Goal: Information Seeking & Learning: Learn about a topic

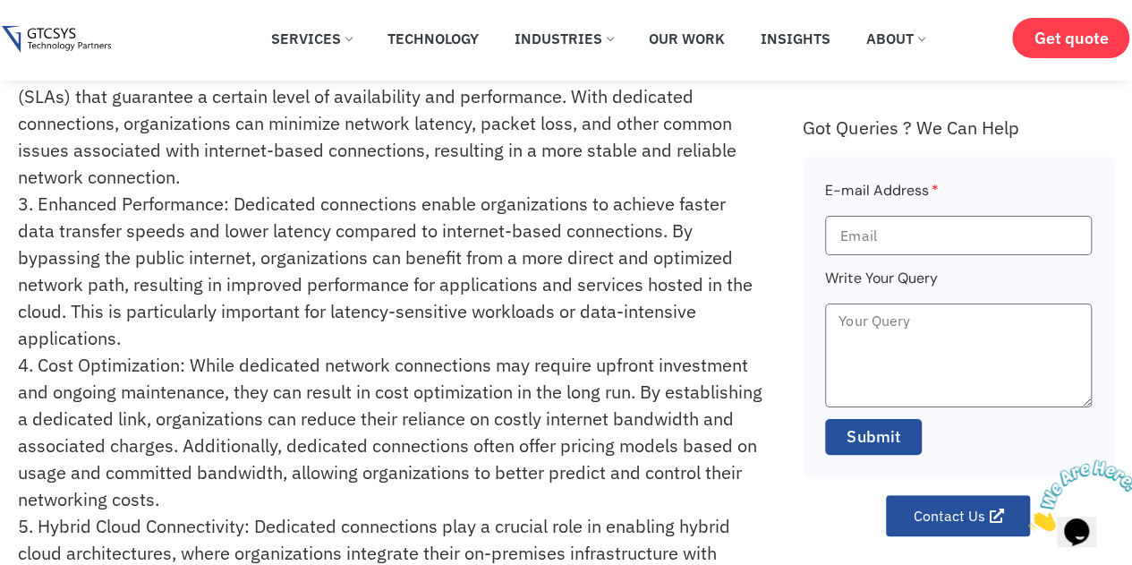
scroll to position [179, 0]
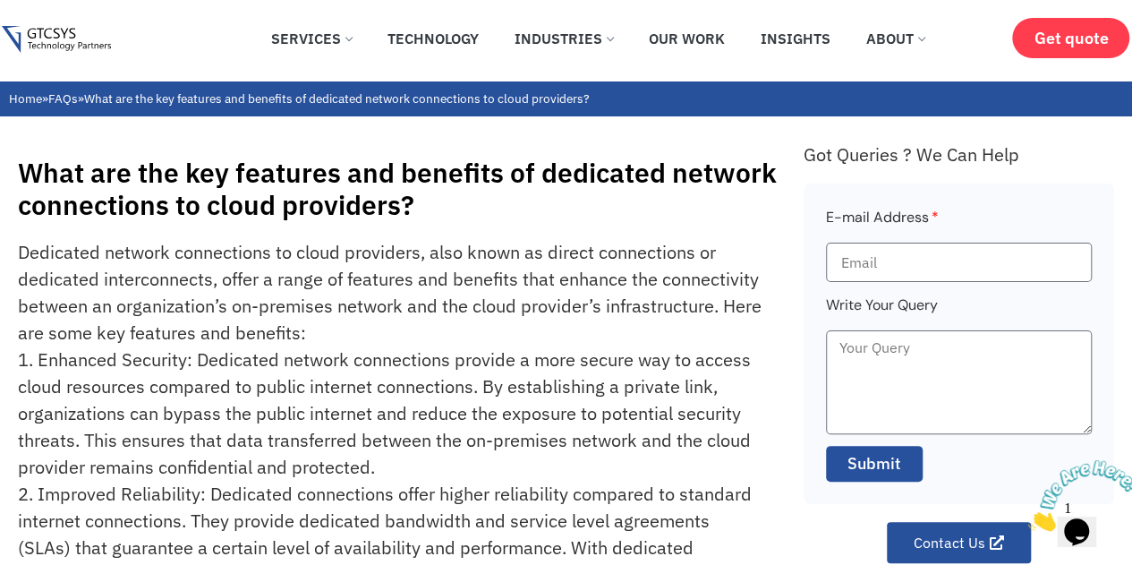
click at [73, 98] on link "FAQs" at bounding box center [63, 98] width 30 height 16
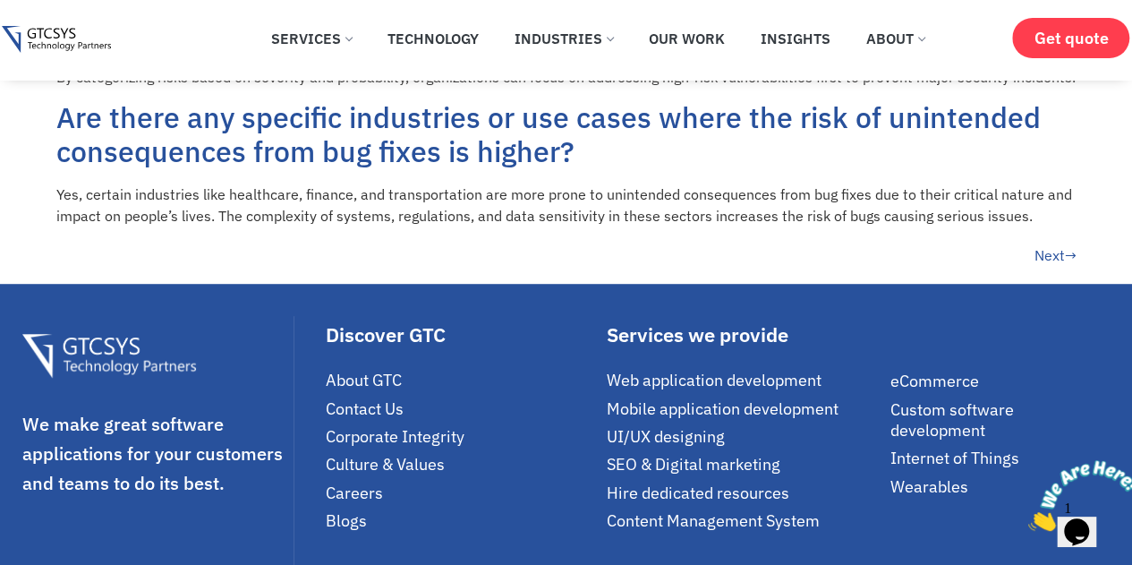
scroll to position [627, 0]
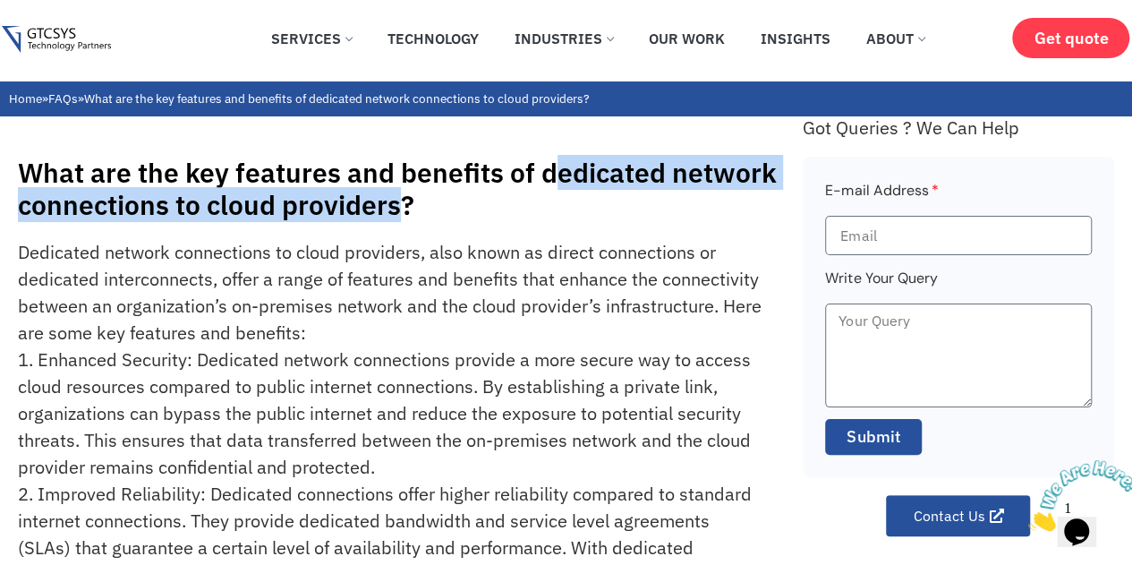
drag, startPoint x: 546, startPoint y: 175, endPoint x: 399, endPoint y: 206, distance: 150.1
click at [399, 206] on h1 "What are the key features and benefits of dedicated network connections to clou…" at bounding box center [402, 189] width 768 height 64
copy h1 "edicated network connections to cloud providers"
